Goal: Obtain resource: Download file/media

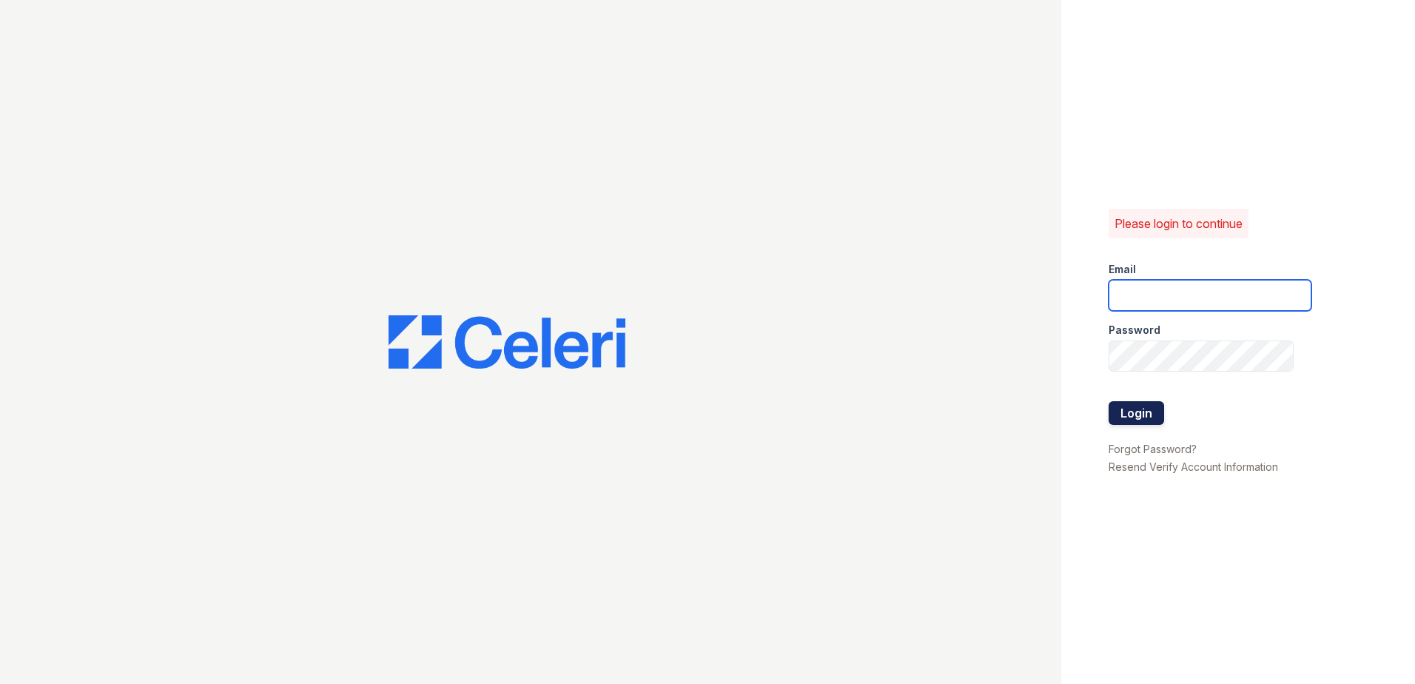
type input "sclarke@trinity-pm.com"
click at [1137, 412] on button "Login" at bounding box center [1137, 413] width 56 height 24
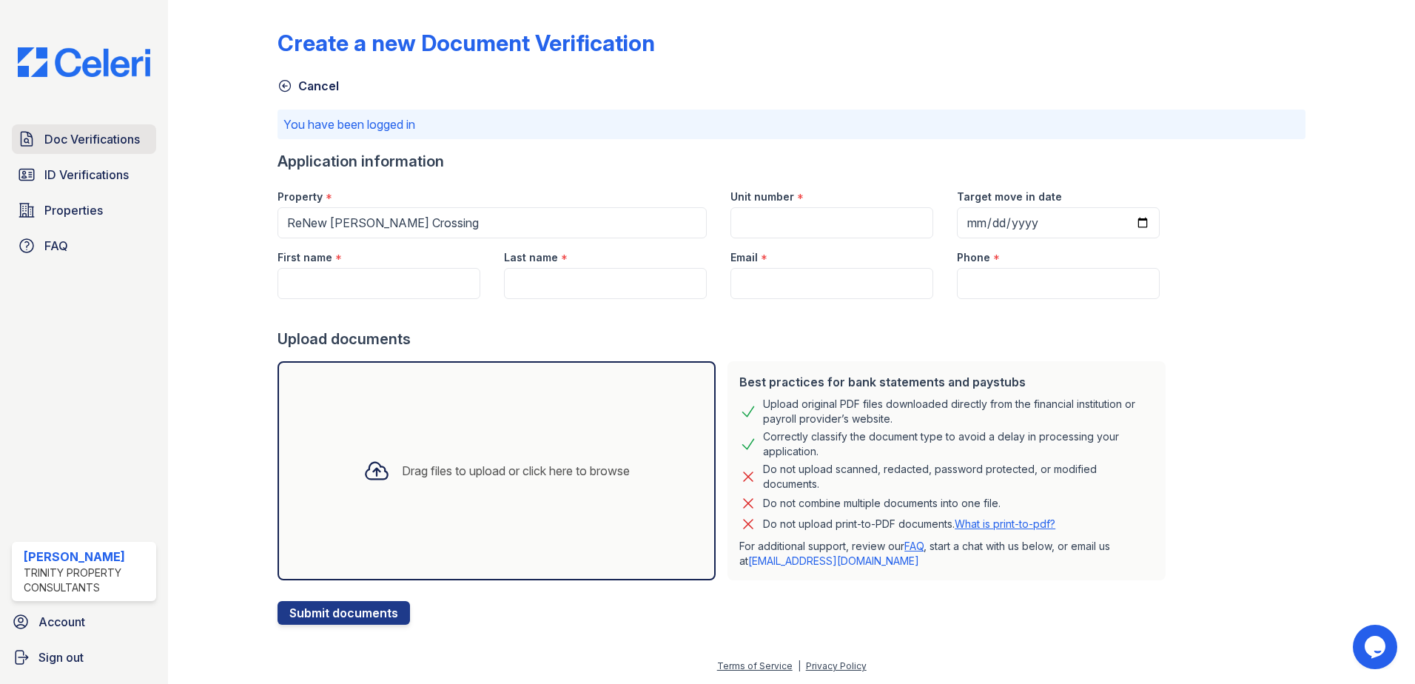
click at [116, 141] on span "Doc Verifications" at bounding box center [91, 139] width 95 height 18
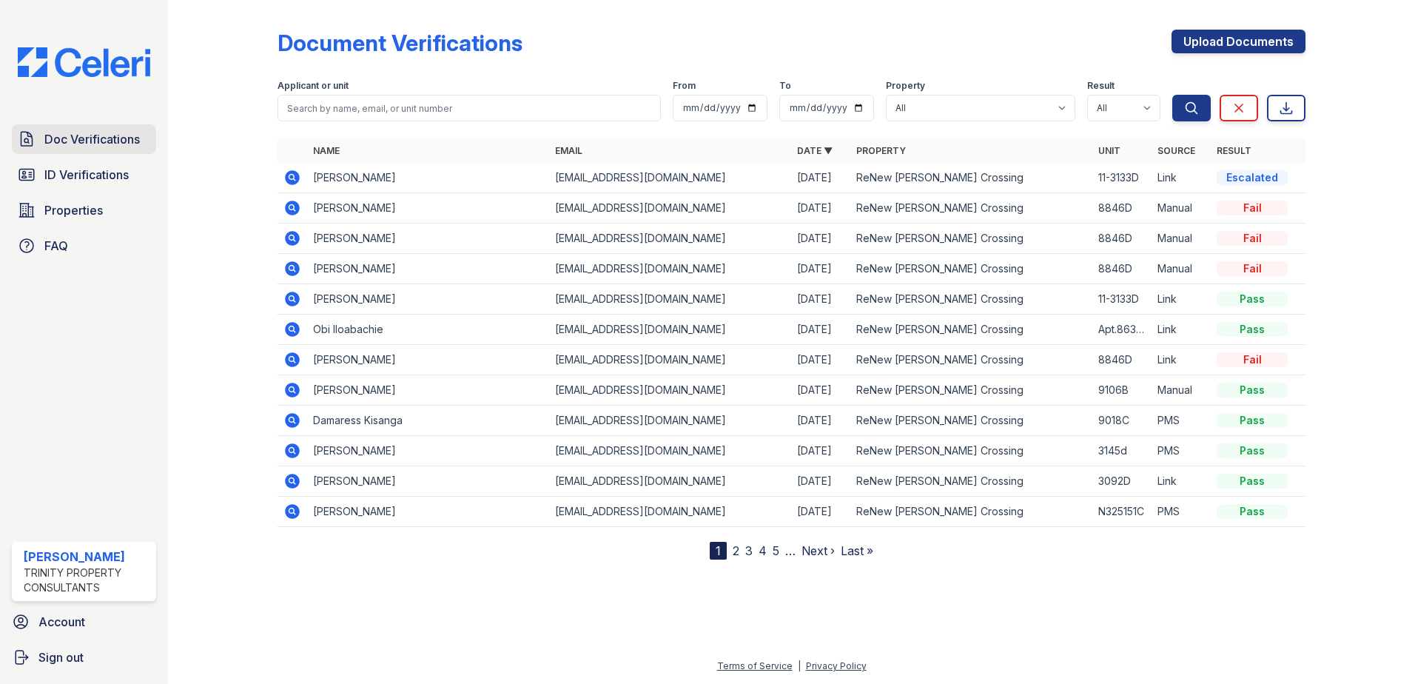
click at [121, 135] on span "Doc Verifications" at bounding box center [91, 139] width 95 height 18
click at [293, 176] on icon at bounding box center [291, 177] width 4 height 4
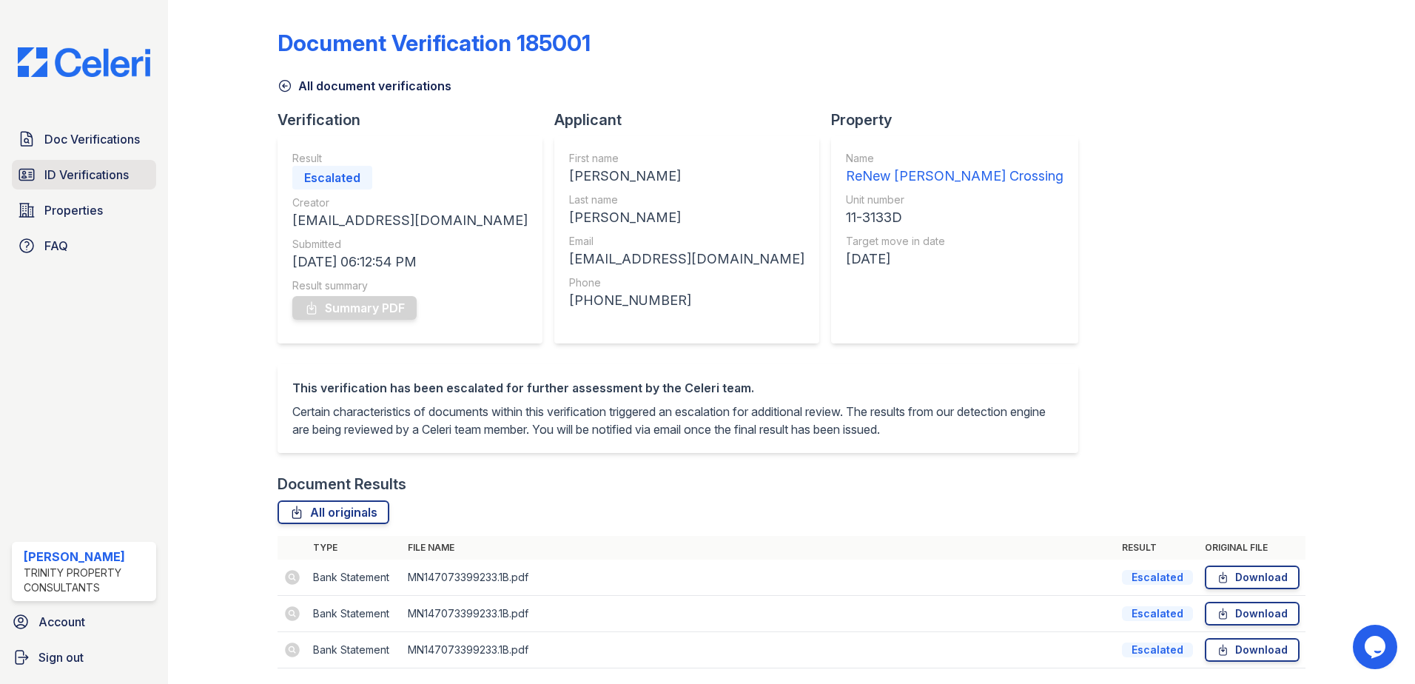
click at [80, 170] on span "ID Verifications" at bounding box center [86, 175] width 84 height 18
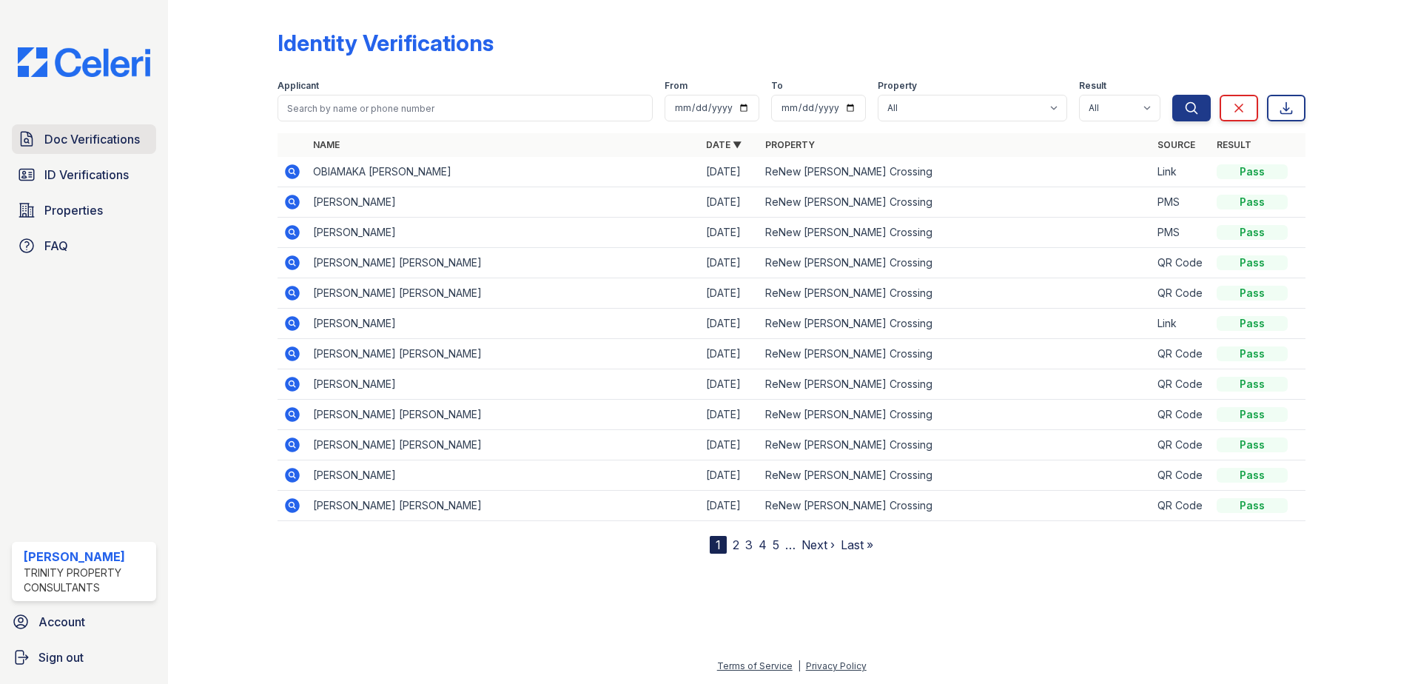
click at [102, 142] on span "Doc Verifications" at bounding box center [91, 139] width 95 height 18
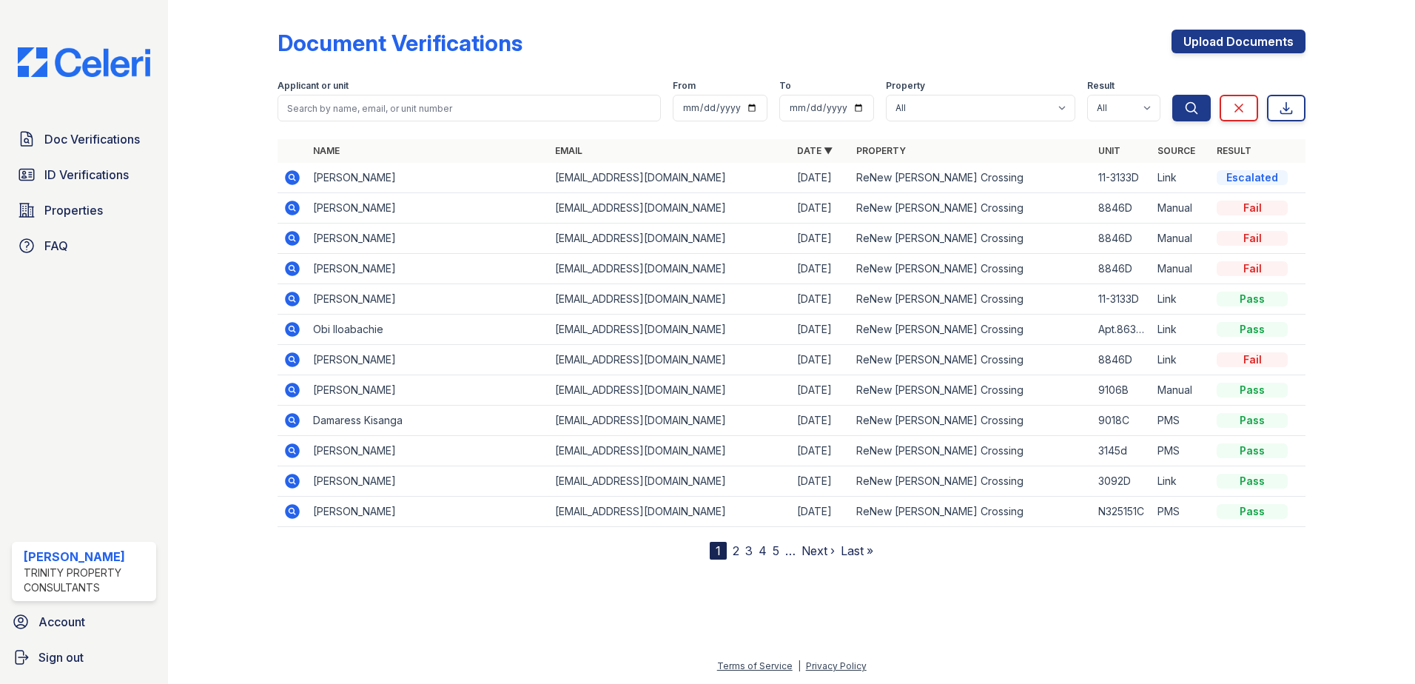
click at [295, 209] on icon at bounding box center [292, 208] width 15 height 15
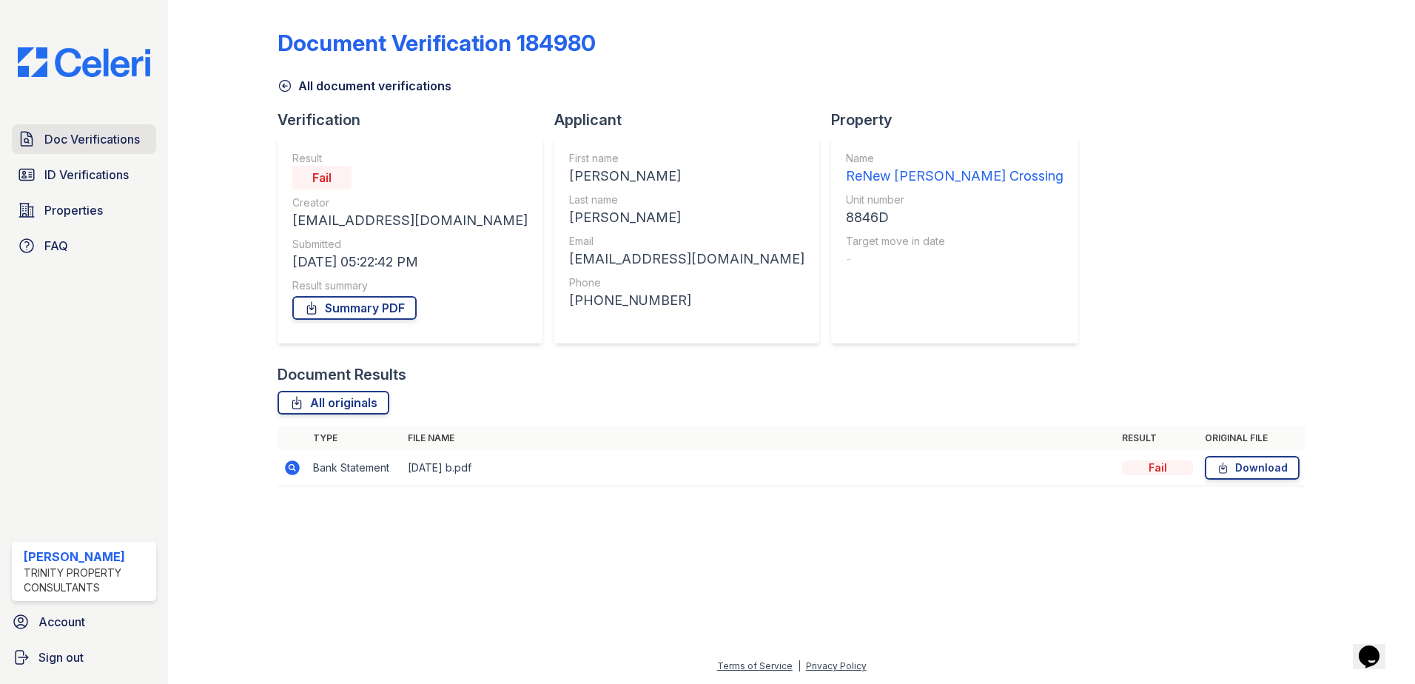
click at [90, 138] on span "Doc Verifications" at bounding box center [91, 139] width 95 height 18
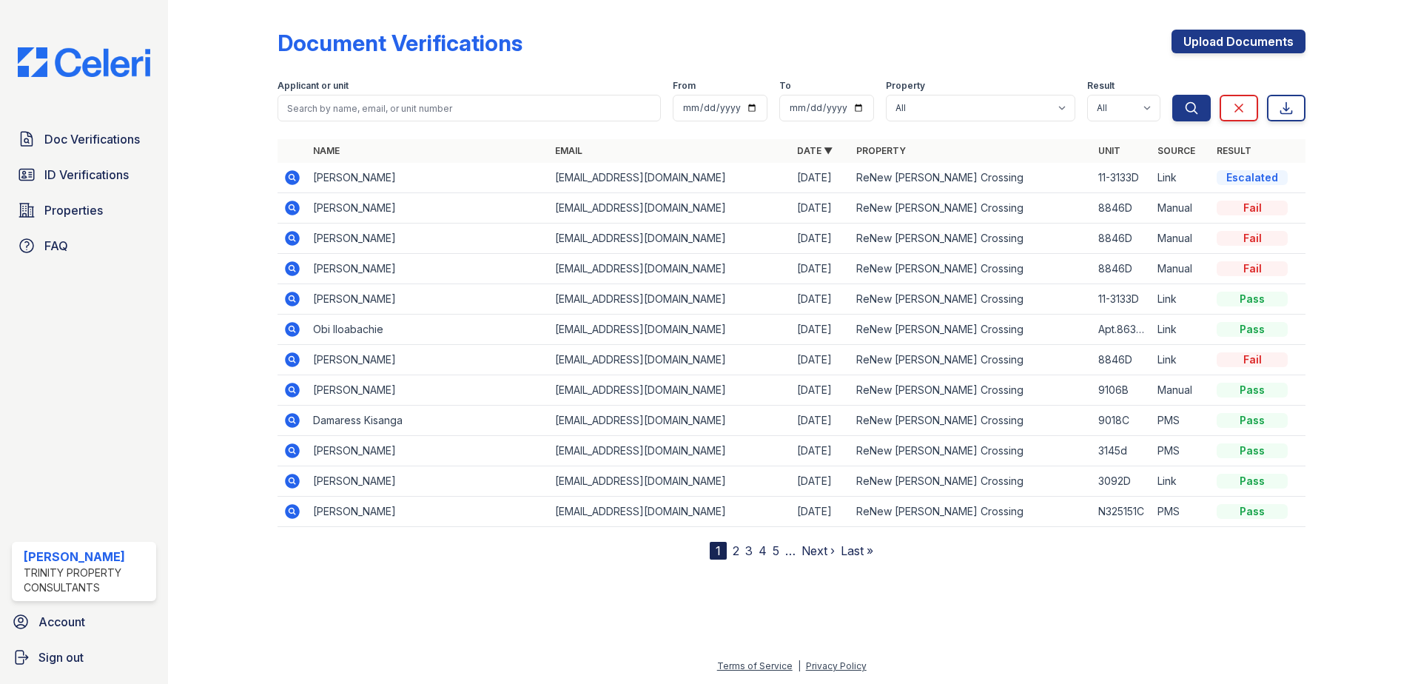
click at [292, 238] on icon at bounding box center [291, 237] width 4 height 4
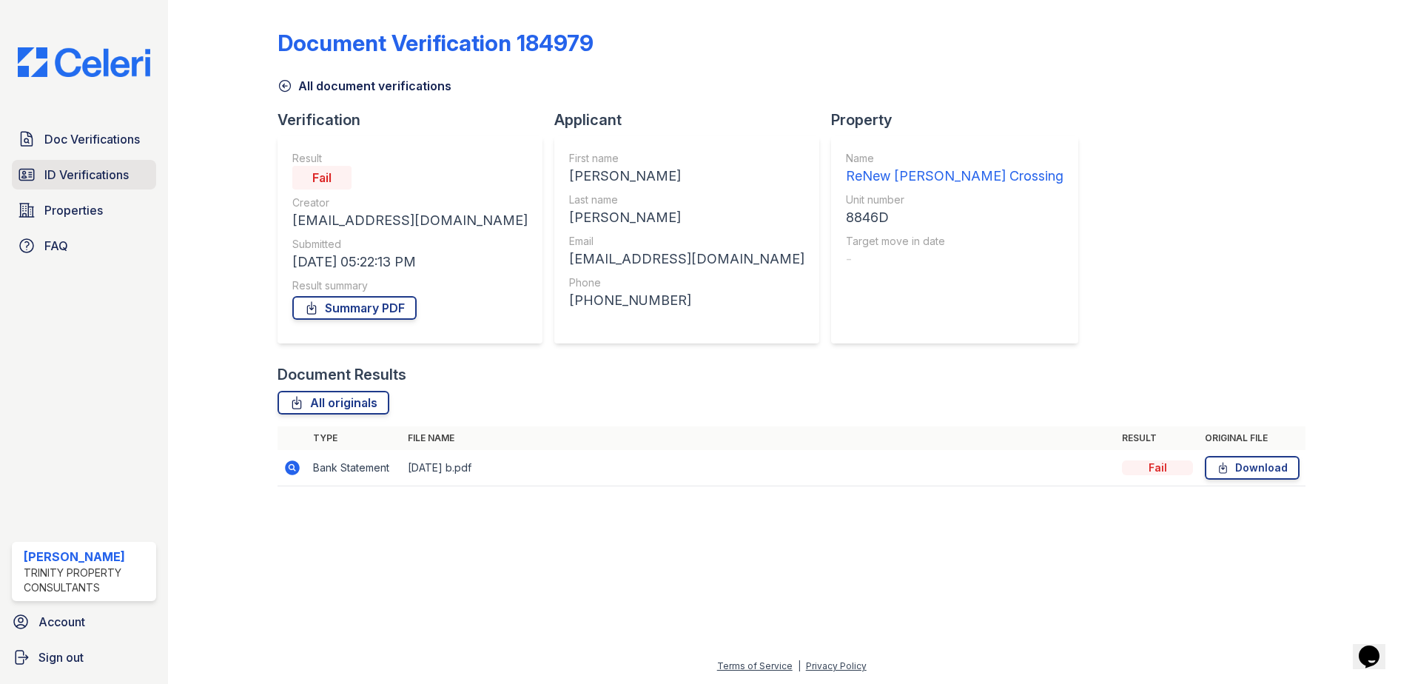
click at [84, 175] on span "ID Verifications" at bounding box center [86, 175] width 84 height 18
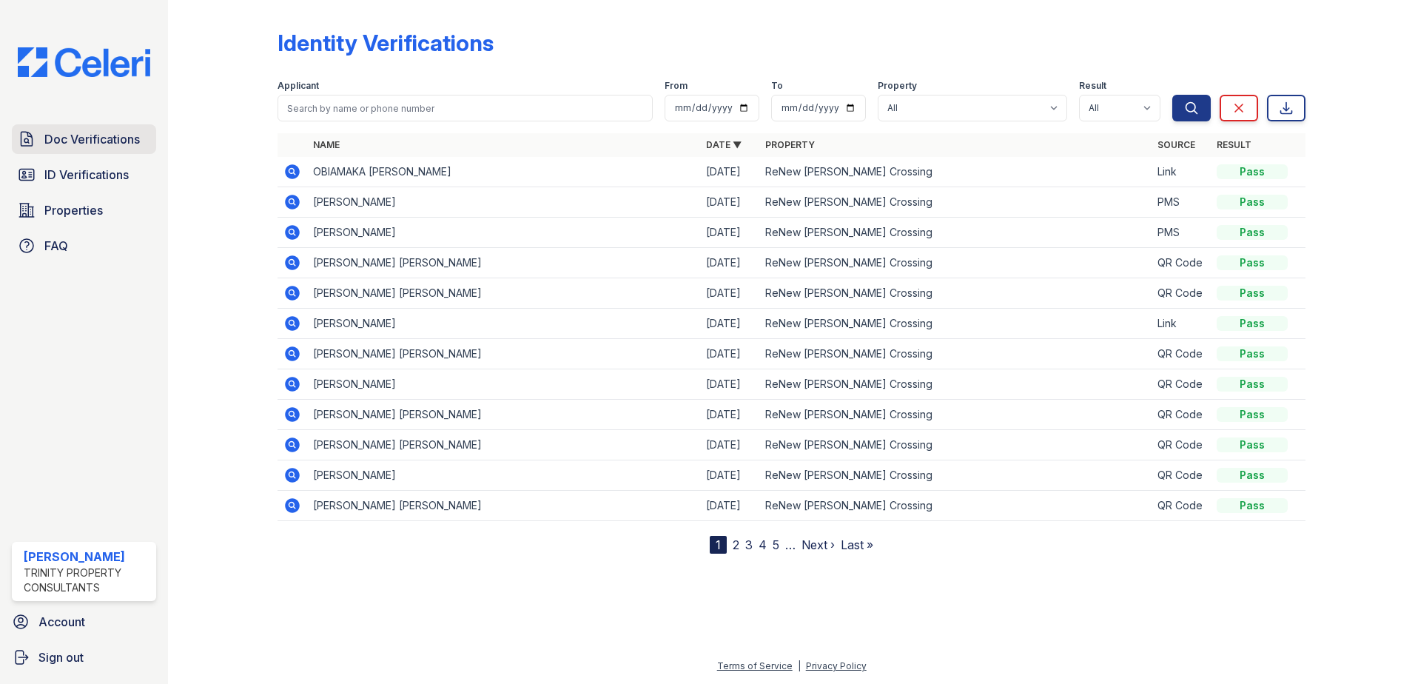
click at [114, 137] on span "Doc Verifications" at bounding box center [91, 139] width 95 height 18
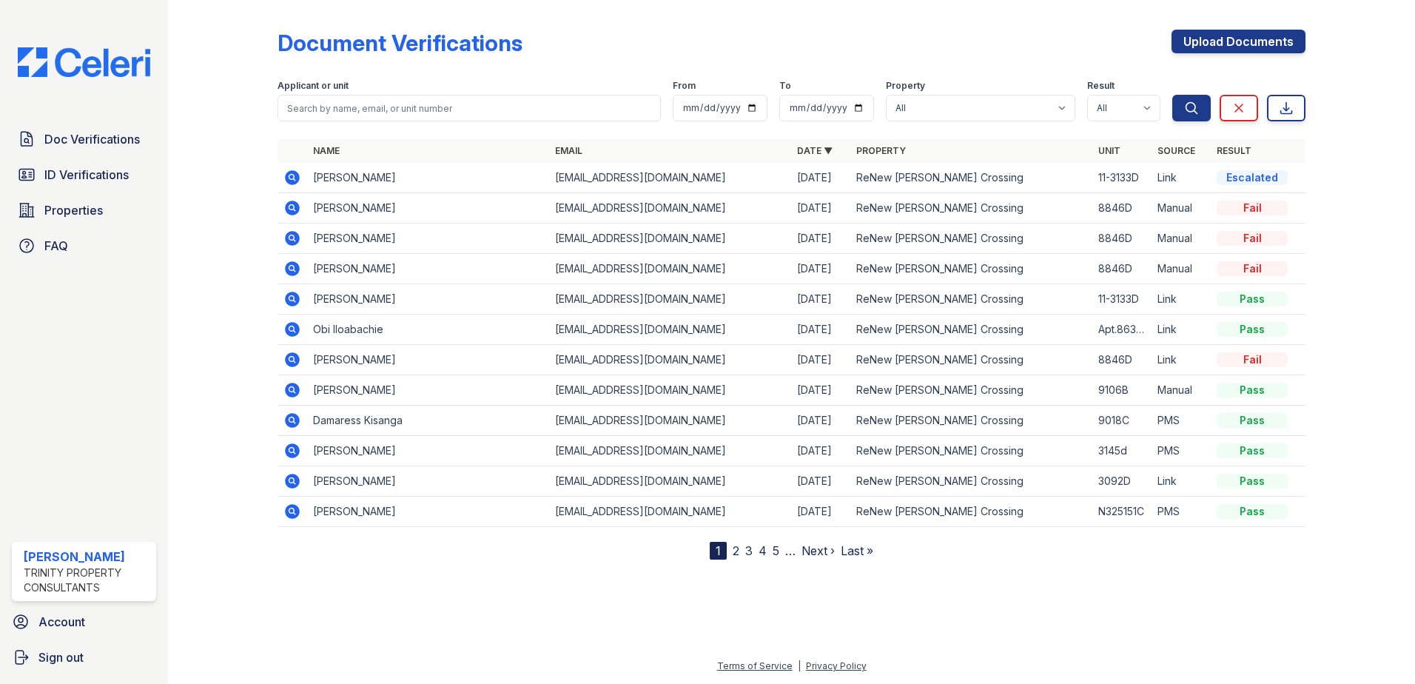
click at [295, 266] on icon at bounding box center [292, 268] width 15 height 15
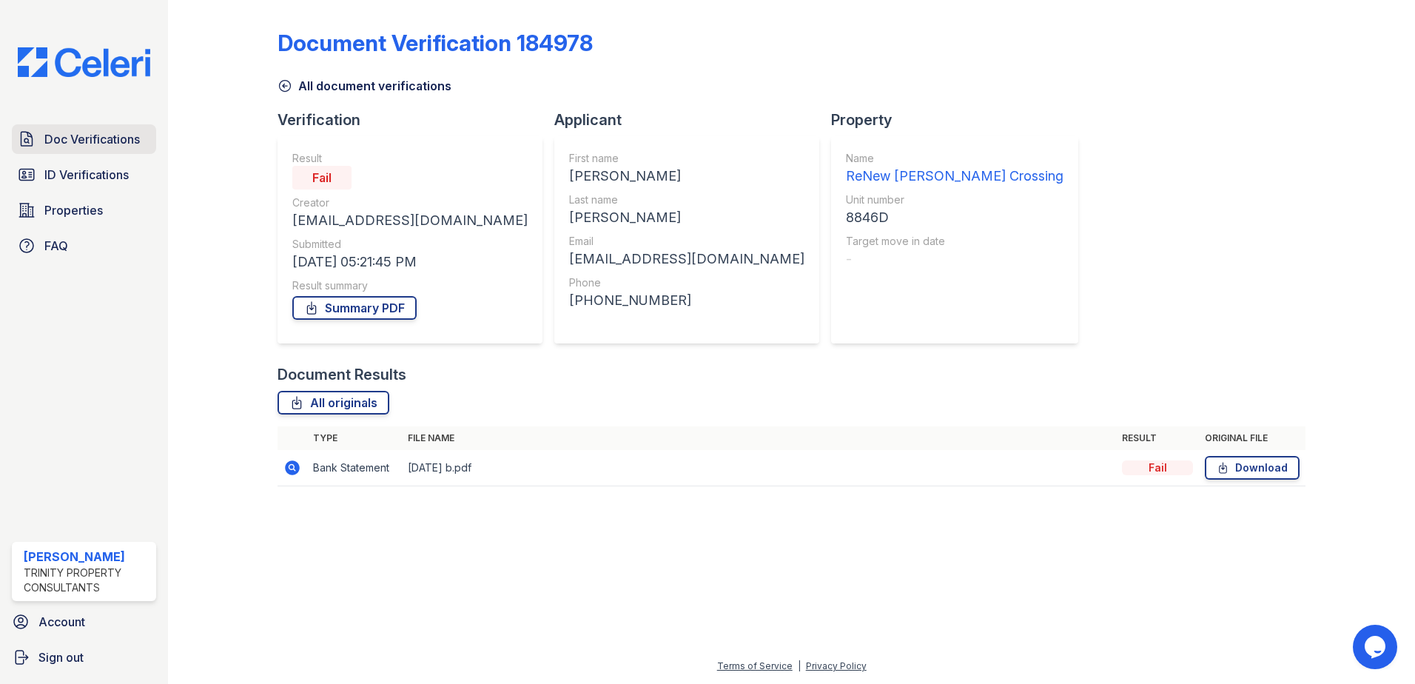
click at [115, 145] on span "Doc Verifications" at bounding box center [91, 139] width 95 height 18
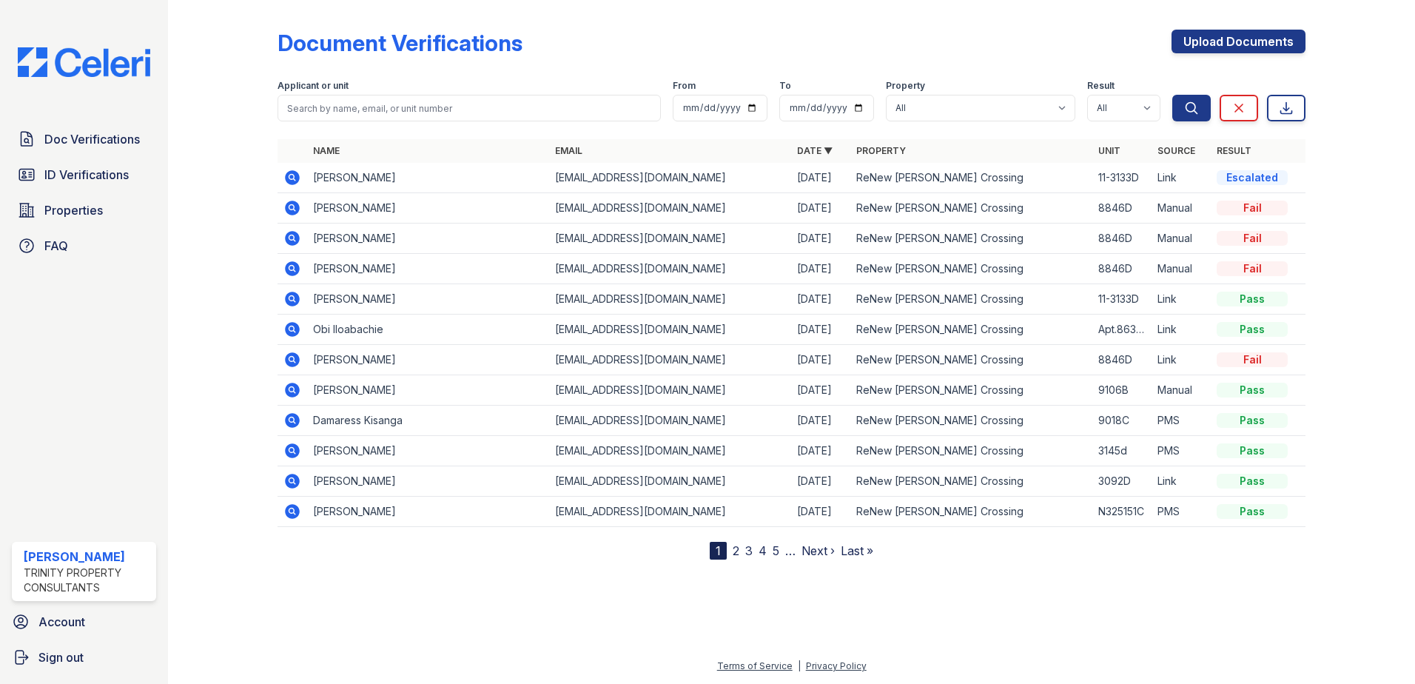
click at [292, 359] on icon at bounding box center [291, 359] width 4 height 4
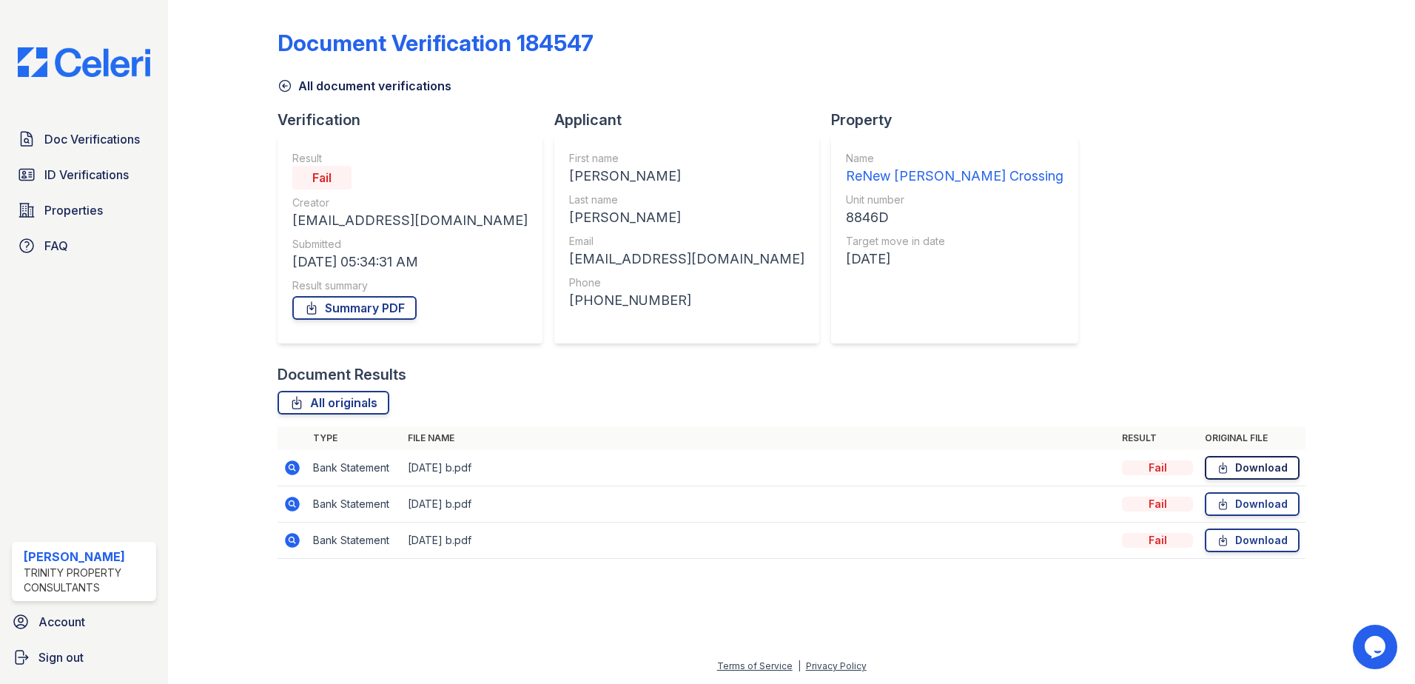
click at [1273, 471] on link "Download" at bounding box center [1252, 468] width 95 height 24
